Goal: Find specific page/section: Find specific page/section

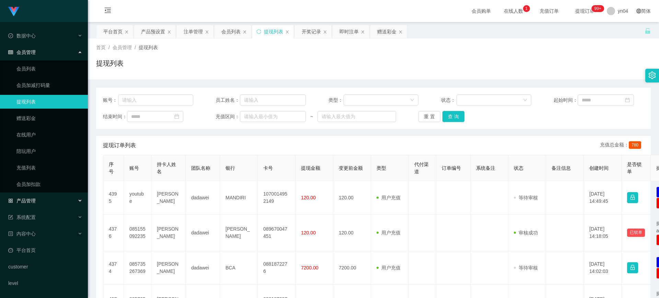
click at [39, 201] on div "产品管理" at bounding box center [44, 201] width 88 height 14
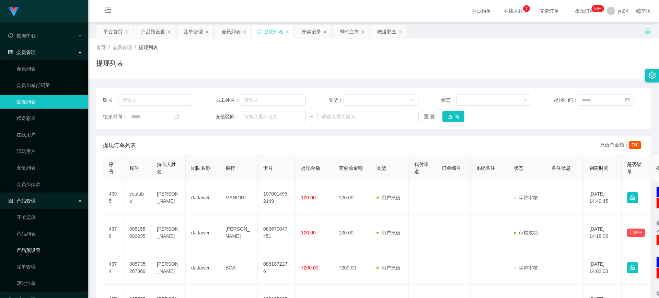
scroll to position [69, 0]
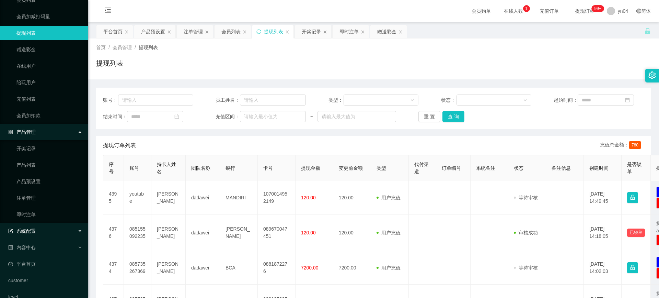
click at [47, 237] on div "系统配置" at bounding box center [44, 231] width 88 height 14
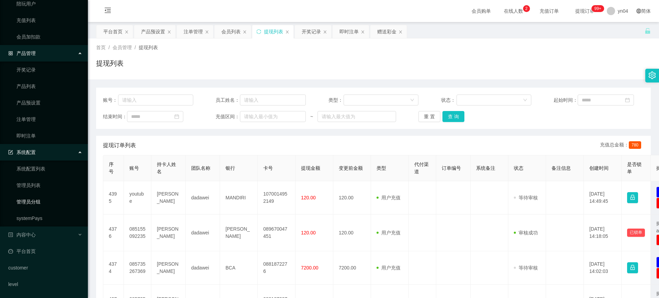
scroll to position [0, 0]
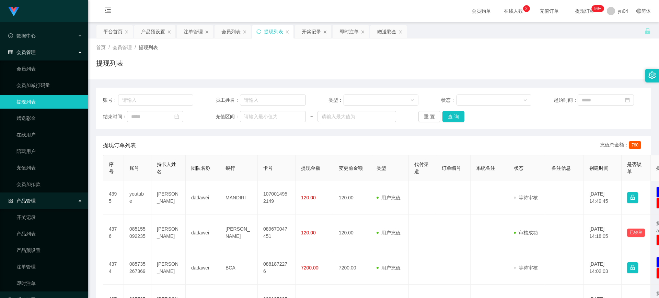
click at [36, 103] on link "提现列表" at bounding box center [49, 102] width 66 height 14
click at [453, 113] on button "查 询" at bounding box center [454, 116] width 22 height 11
click at [453, 113] on div "重 置 查 询" at bounding box center [464, 116] width 90 height 11
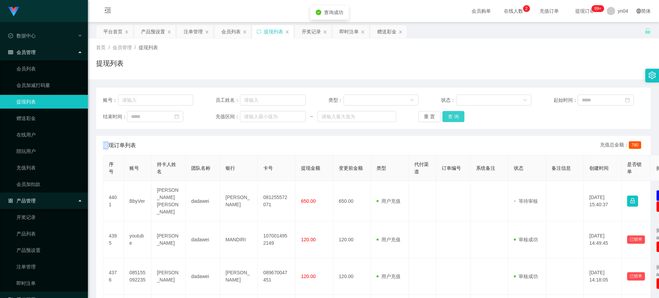
click at [453, 113] on button "查 询" at bounding box center [454, 116] width 22 height 11
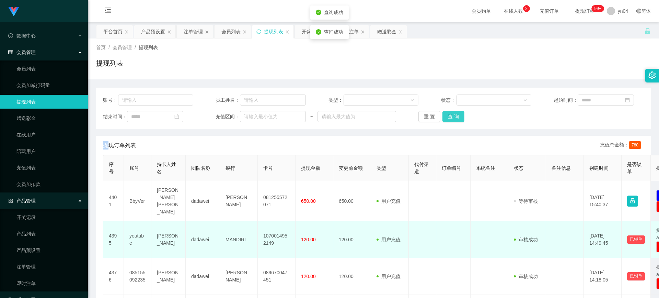
scroll to position [34, 0]
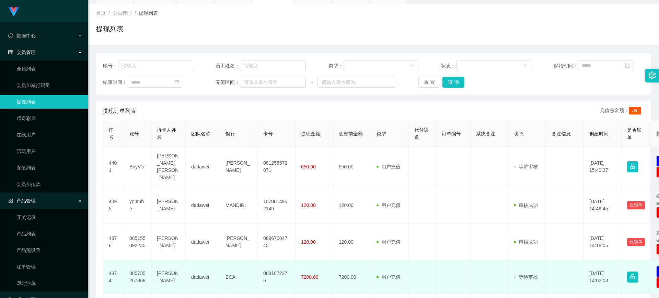
click at [141, 268] on td "085735267369" at bounding box center [137, 276] width 27 height 33
copy td "085735267369"
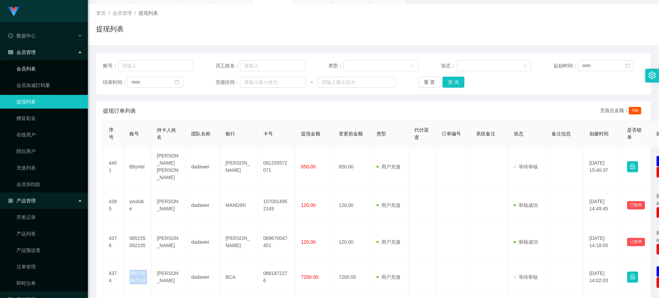
click at [45, 75] on link "会员列表" at bounding box center [49, 69] width 66 height 14
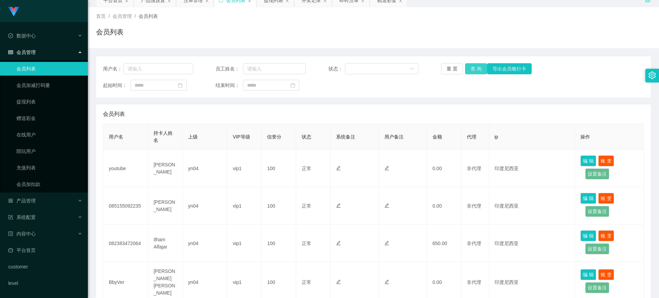
scroll to position [34, 0]
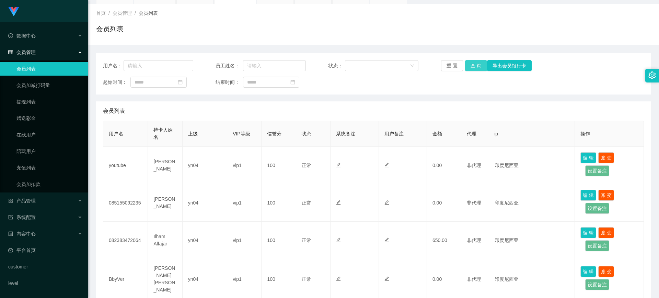
click at [473, 69] on button "查 询" at bounding box center [476, 65] width 22 height 11
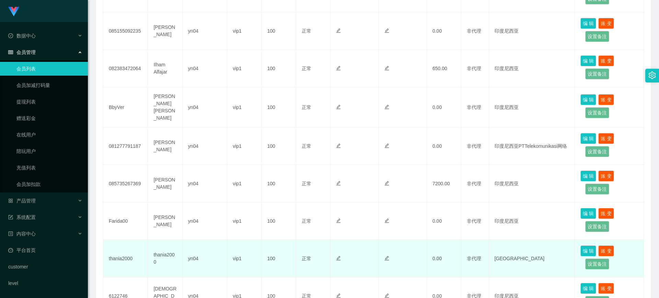
scroll to position [240, 0]
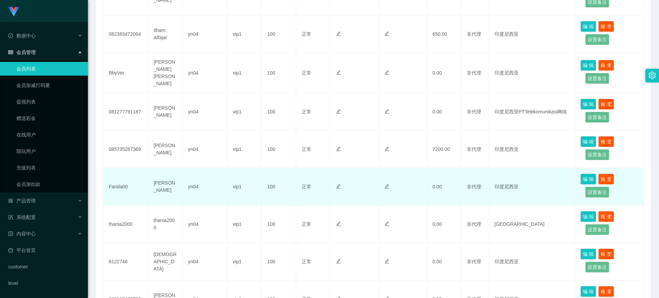
click at [157, 190] on td "[PERSON_NAME]" at bounding box center [165, 186] width 34 height 37
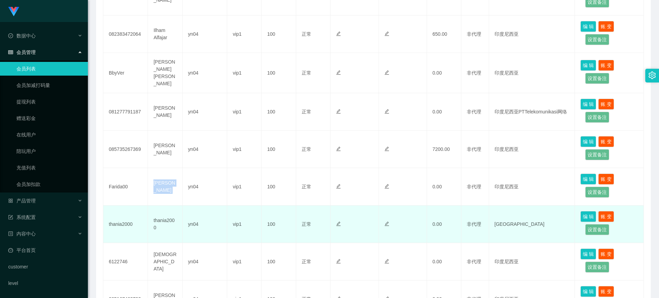
copy td "[PERSON_NAME]"
